Goal: Check status: Check status

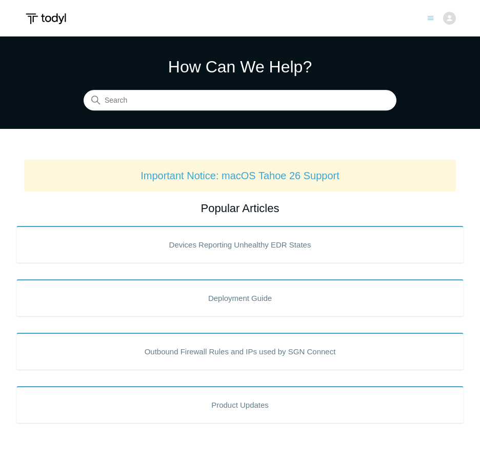
click at [455, 21] on img at bounding box center [449, 18] width 13 height 13
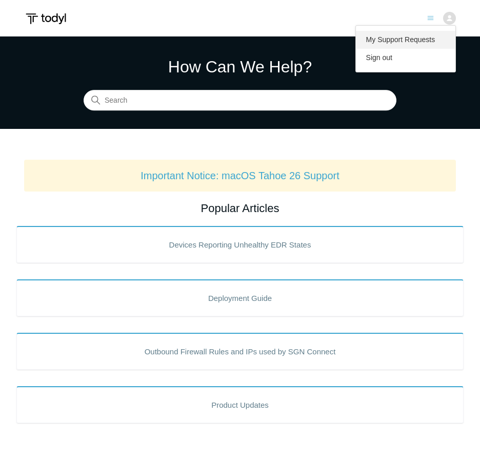
click at [426, 43] on link "My Support Requests" at bounding box center [406, 40] width 100 height 18
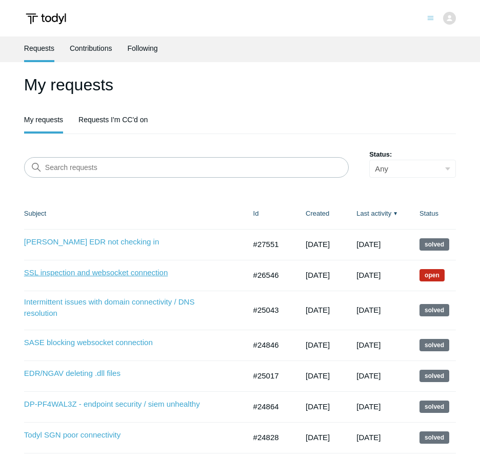
click at [91, 276] on link "SSL inspection and websocket connection" at bounding box center [114, 273] width 180 height 12
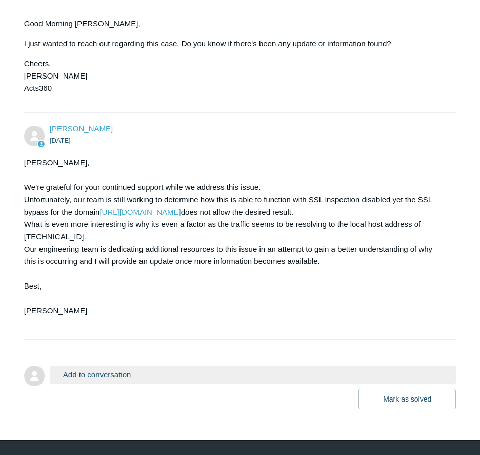
scroll to position [1519, 0]
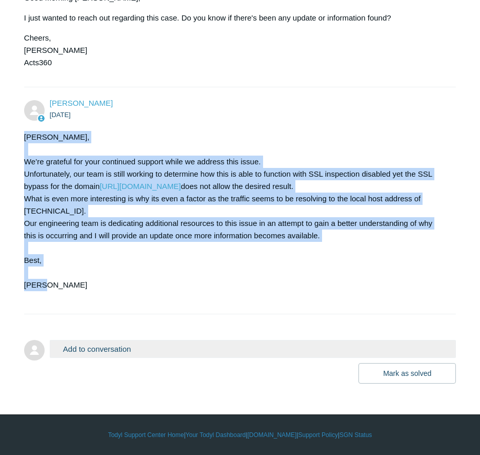
drag, startPoint x: 25, startPoint y: 134, endPoint x: 153, endPoint y: 284, distance: 197.3
click at [153, 284] on div "Jacob, We’re grateful for your continued support while we address this issue. U…" at bounding box center [235, 217] width 422 height 172
copy div "Jacob, We’re grateful for your continued support while we address this issue. U…"
